Goal: Check status: Check status

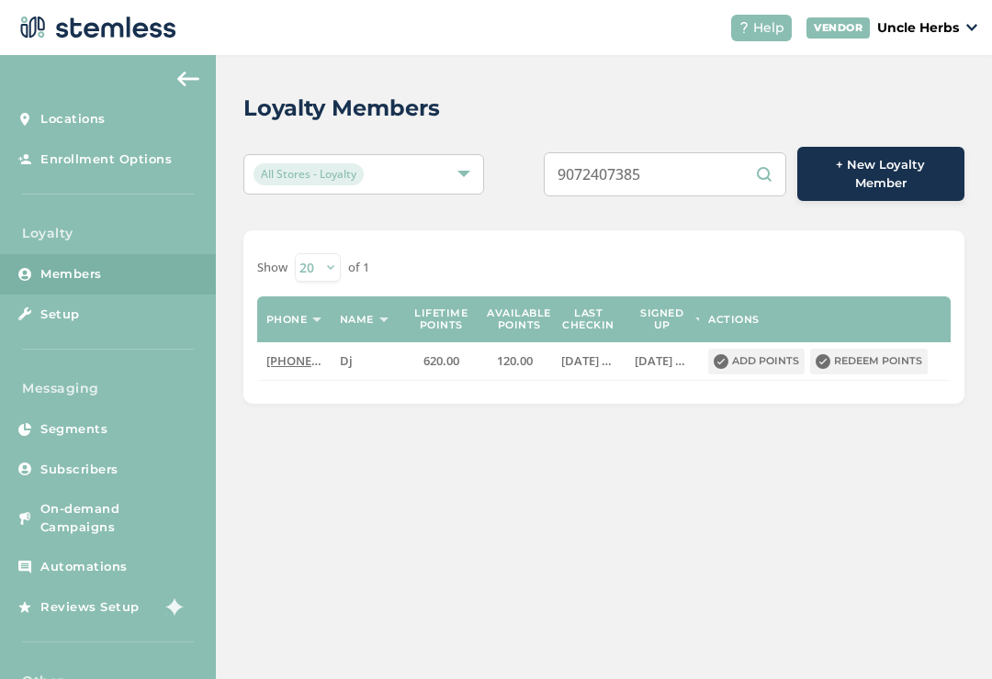
click at [526, 125] on div "Loyalty Members All Stores - Loyalty 9072407385 + New Loyalty Member Show [PHON…" at bounding box center [604, 248] width 776 height 386
click at [687, 206] on div "Loyalty Members All Stores - Loyalty 9072407385 + New Loyalty Member Show [PHON…" at bounding box center [604, 248] width 776 height 386
click at [688, 185] on input "9072407385" at bounding box center [665, 174] width 242 height 44
type input "9"
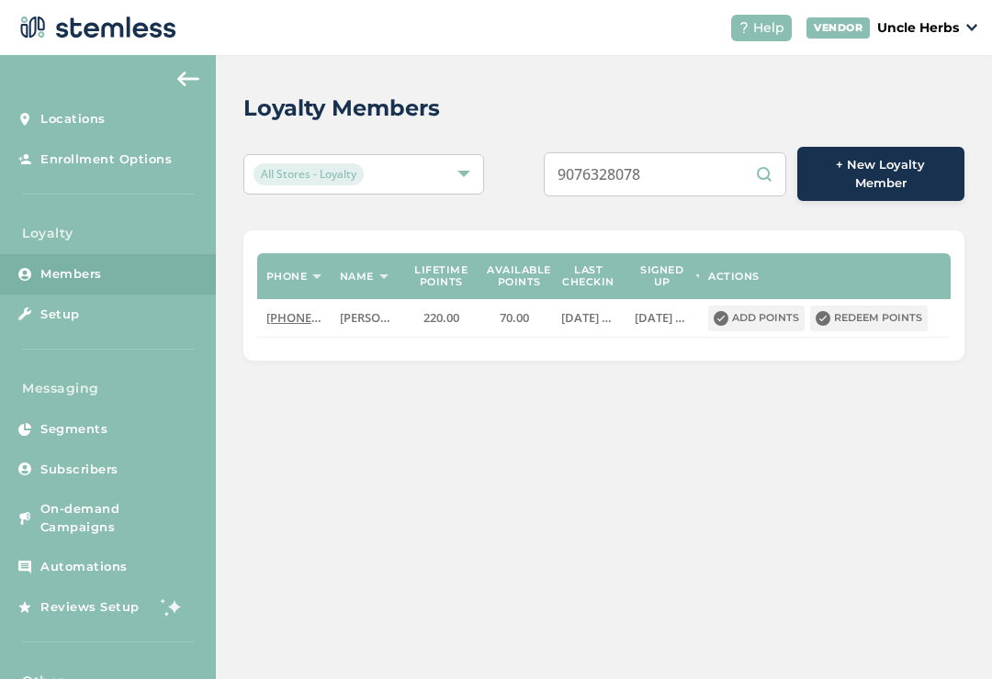
click at [540, 112] on div "Loyalty Members" at bounding box center [596, 108] width 706 height 33
click at [713, 153] on input "9076328078" at bounding box center [665, 174] width 242 height 44
click at [718, 162] on input "9076328078" at bounding box center [665, 174] width 242 height 44
click at [752, 152] on input "9076328078" at bounding box center [665, 174] width 242 height 44
click at [765, 157] on input "9076328078" at bounding box center [665, 174] width 242 height 44
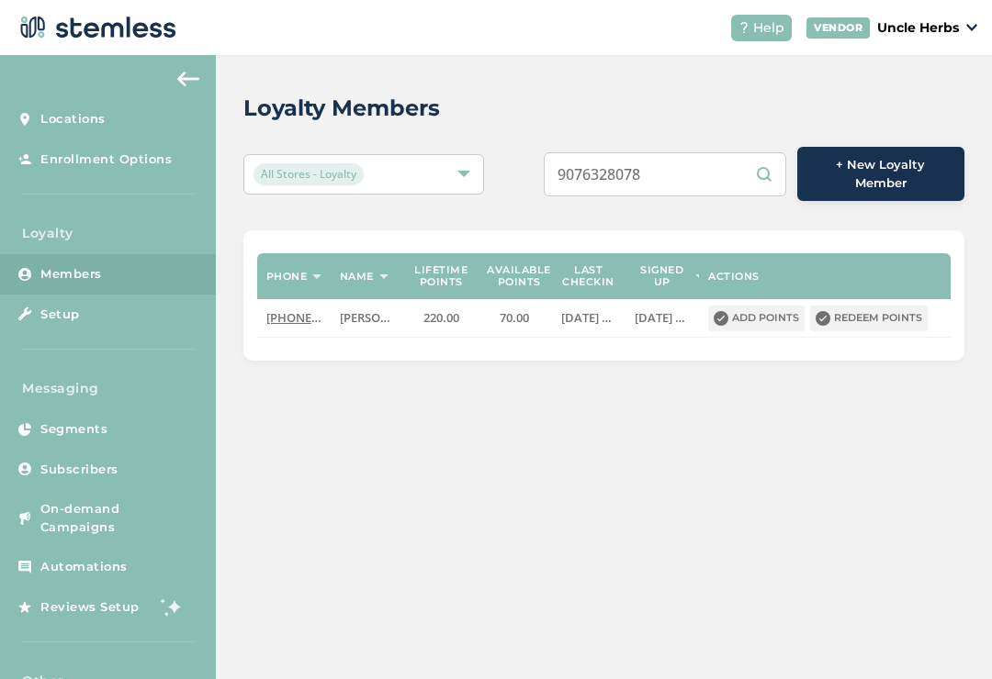
scroll to position [1, 0]
click at [762, 161] on input "9076328078" at bounding box center [665, 174] width 242 height 44
click at [733, 180] on input "9076328078" at bounding box center [665, 174] width 242 height 44
click at [752, 175] on input "9076328078" at bounding box center [665, 174] width 242 height 44
click at [767, 163] on input "9076328078" at bounding box center [665, 174] width 242 height 44
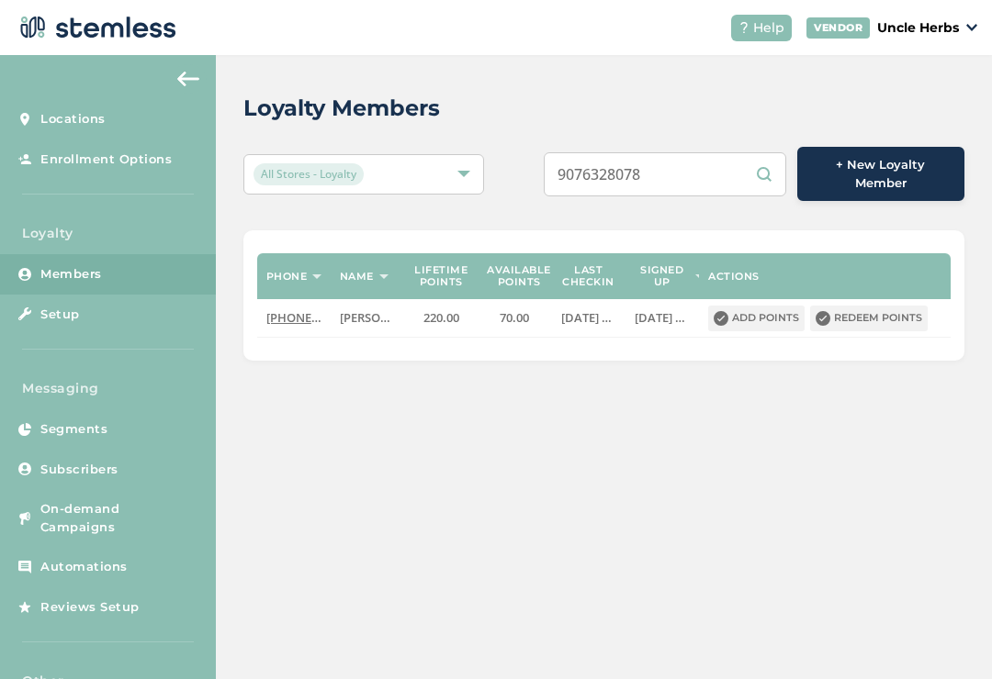
click at [748, 165] on input "9076328078" at bounding box center [665, 174] width 242 height 44
click at [749, 163] on input "9076328078" at bounding box center [665, 174] width 242 height 44
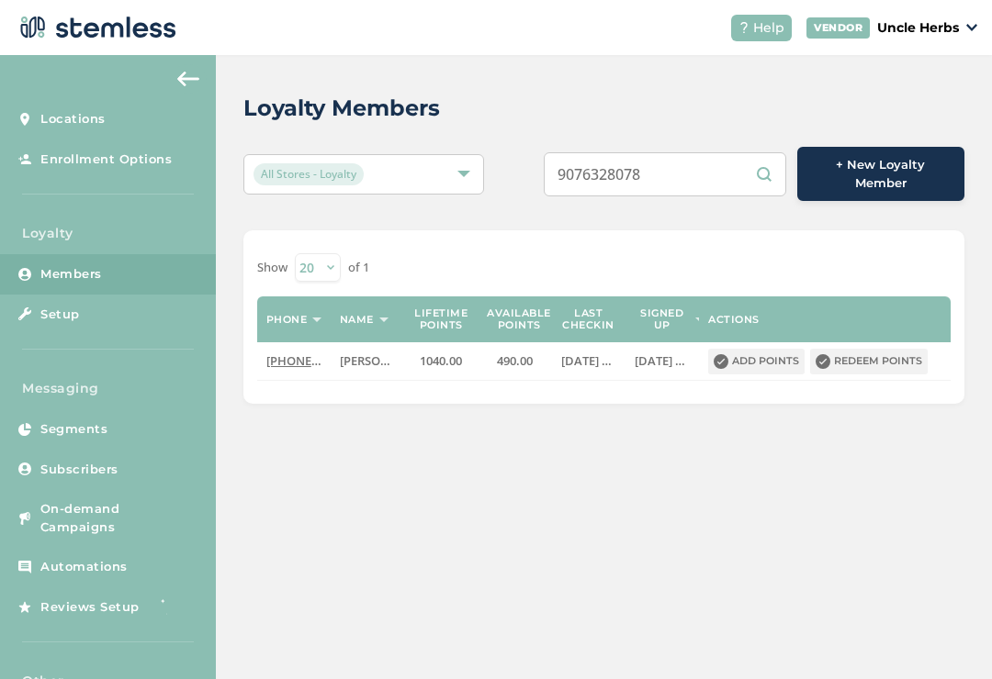
click at [700, 109] on div "Loyalty Members" at bounding box center [596, 108] width 706 height 33
click at [721, 160] on input "9076328078" at bounding box center [665, 174] width 242 height 44
type input "9"
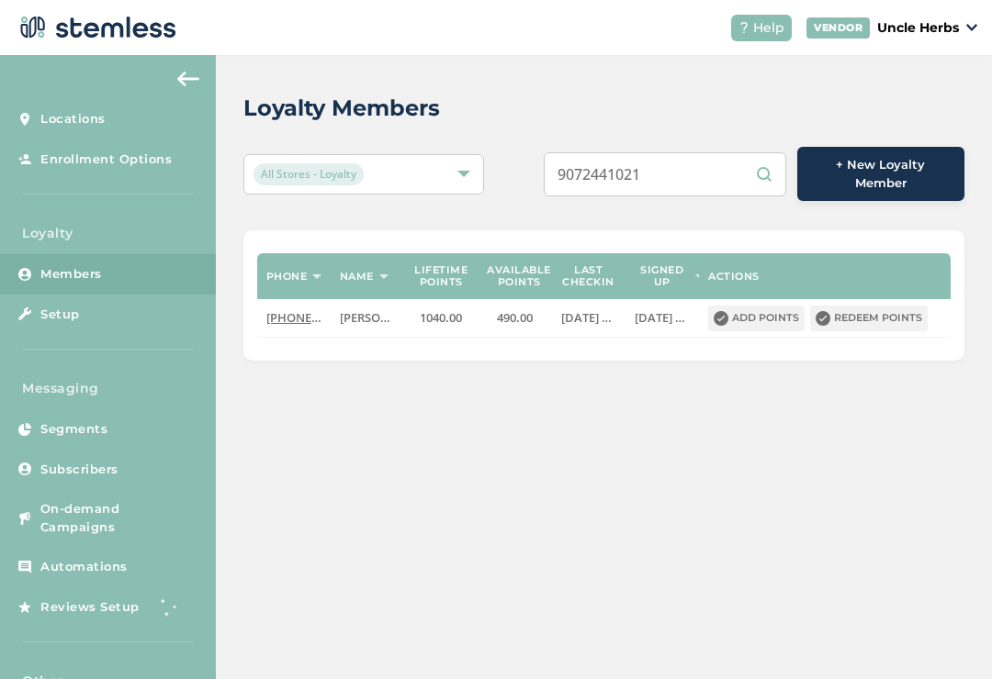
type input "9072441021"
click at [636, 98] on div "Loyalty Members" at bounding box center [596, 108] width 706 height 33
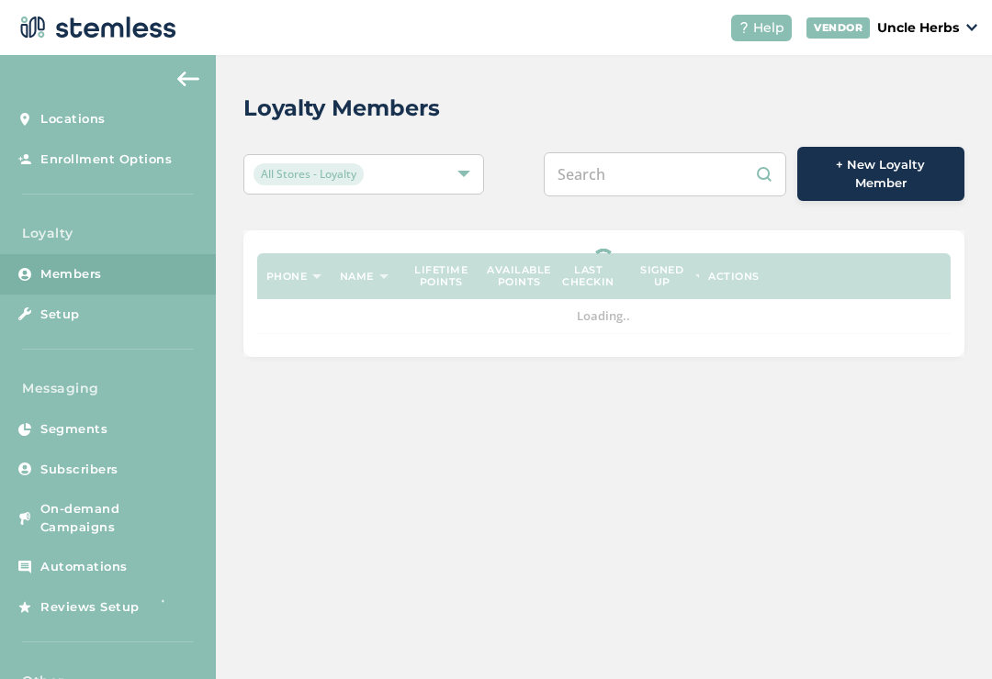
click at [682, 160] on input "text" at bounding box center [665, 174] width 242 height 44
type input "9072441021"
click at [545, 114] on div "Loyalty Members" at bounding box center [596, 108] width 706 height 33
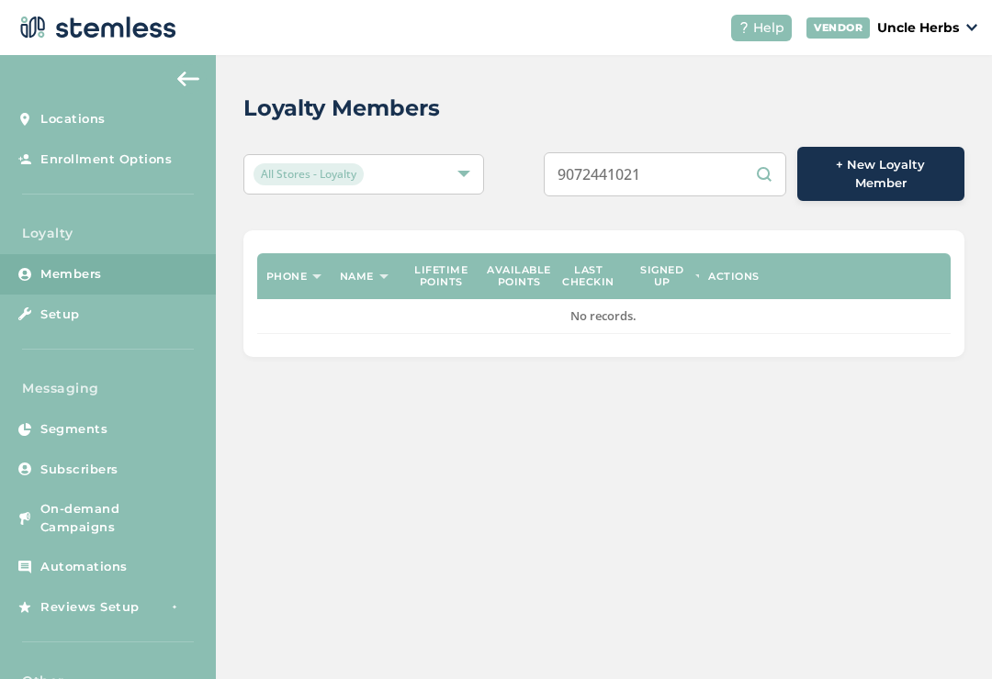
click at [714, 174] on input "9072441021" at bounding box center [665, 174] width 242 height 44
click at [548, 90] on div "Loyalty Members All Stores - Loyalty 9072441021 + New Loyalty Member Phone Name…" at bounding box center [604, 224] width 776 height 339
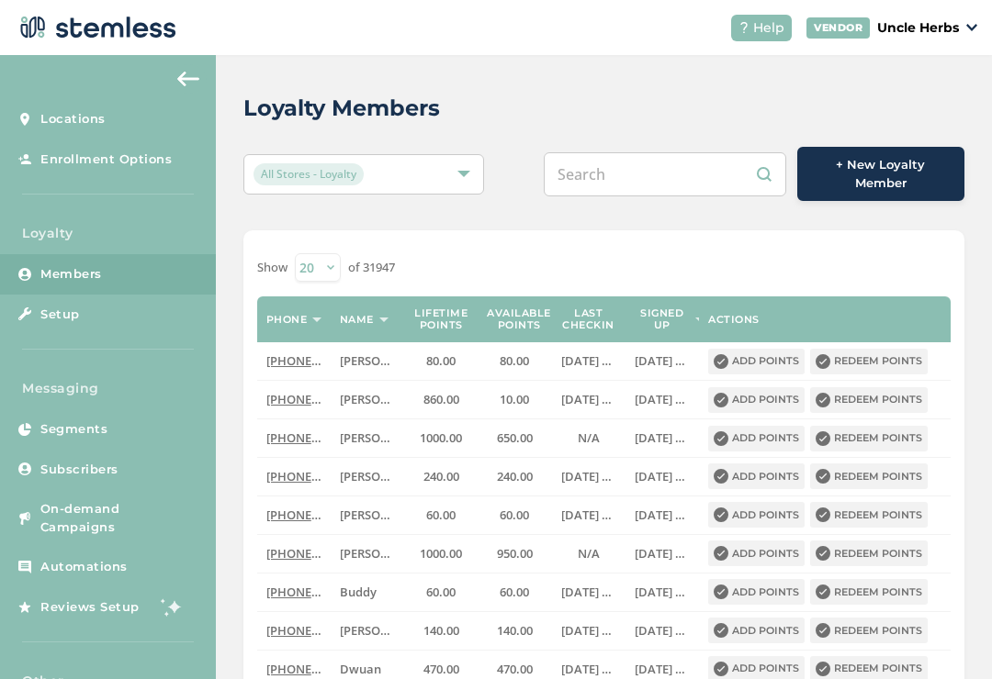
click at [669, 163] on input "text" at bounding box center [665, 174] width 242 height 44
paste input "9072441021"
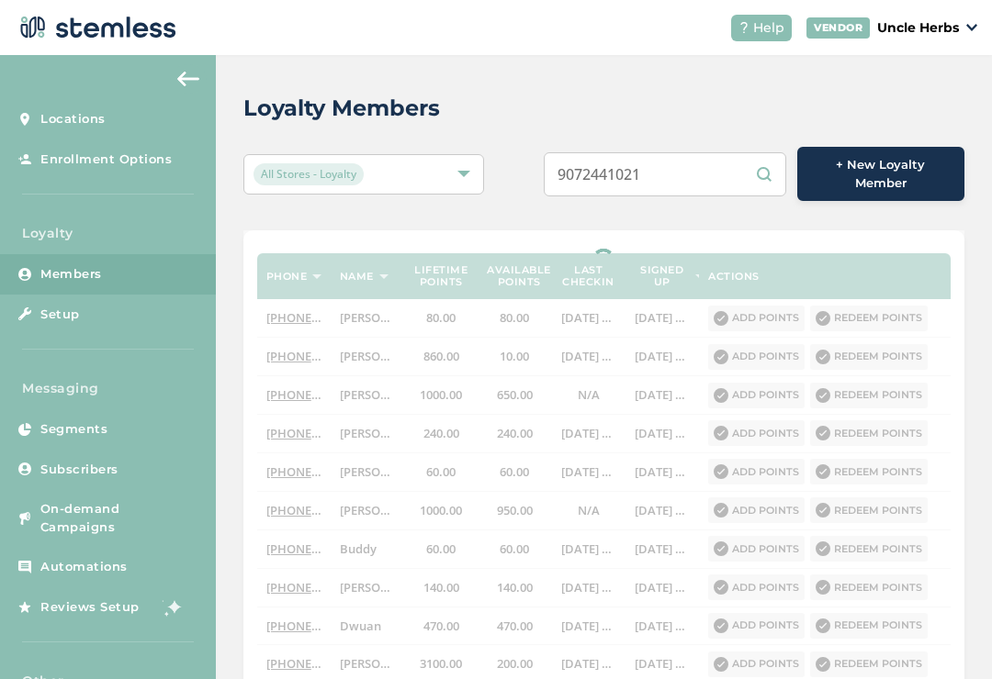
click at [559, 108] on div "Loyalty Members" at bounding box center [596, 108] width 706 height 33
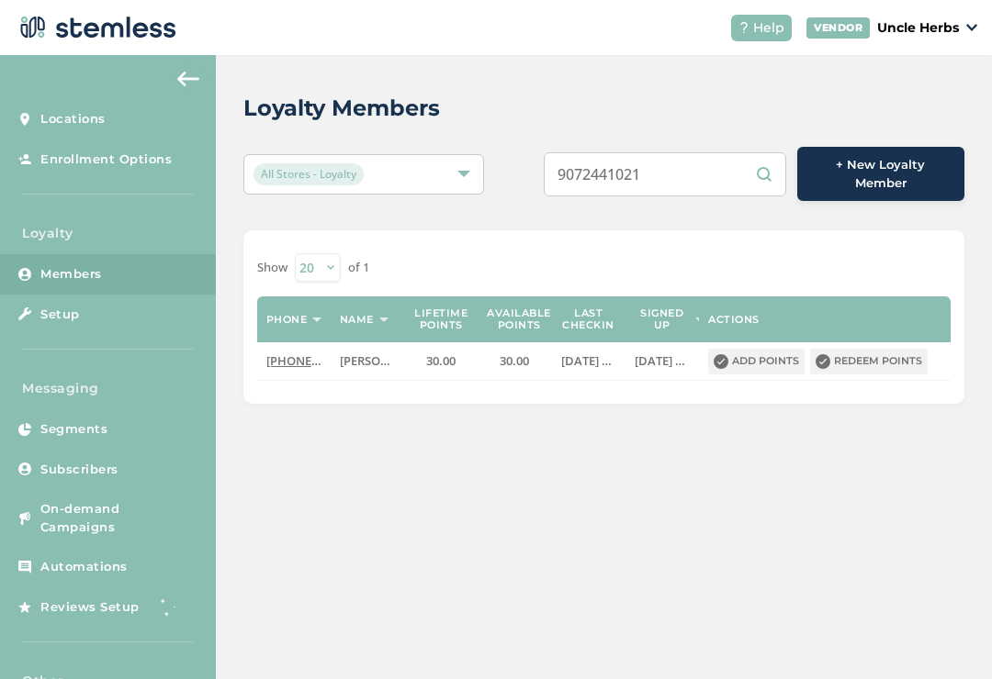
click at [697, 169] on input "9072441021" at bounding box center [665, 174] width 242 height 44
type input "9"
